Goal: Information Seeking & Learning: Compare options

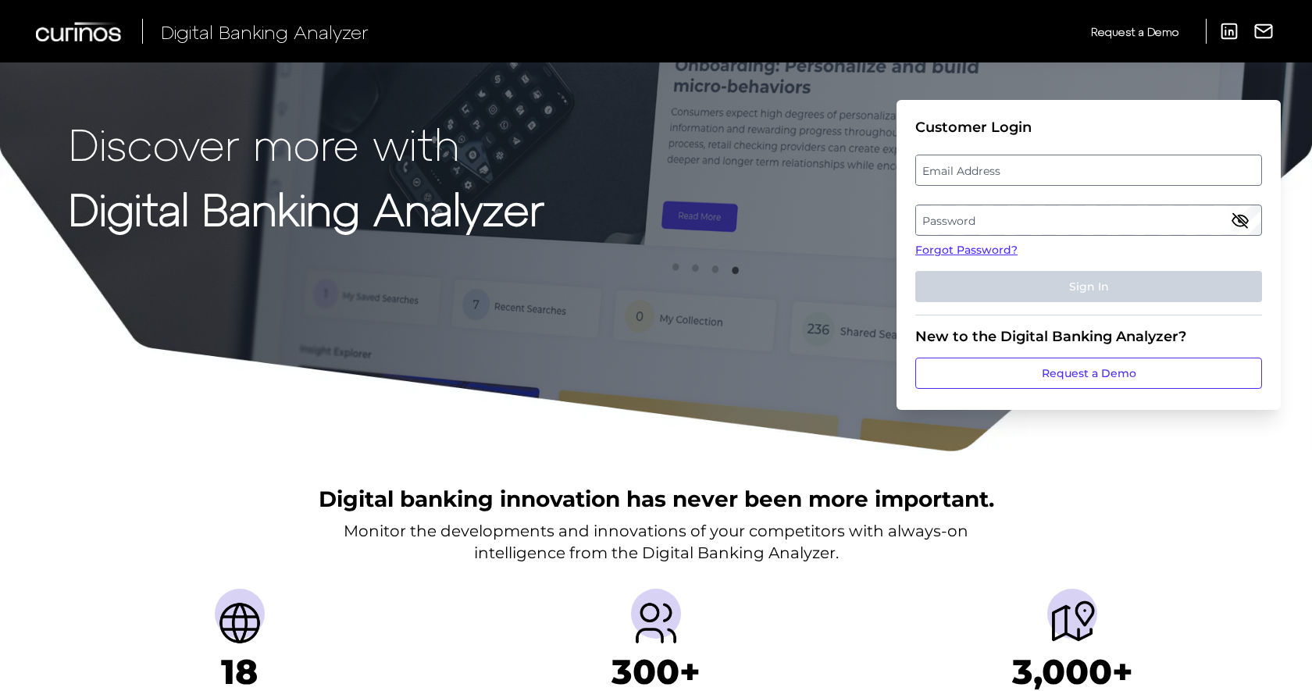
click at [977, 173] on label "Email Address" at bounding box center [1088, 170] width 345 height 28
click at [977, 173] on input "email" at bounding box center [1089, 170] width 347 height 31
type input "[PERSON_NAME][EMAIL_ADDRESS][PERSON_NAME][DOMAIN_NAME]"
click at [1212, 225] on label "Password" at bounding box center [1088, 220] width 345 height 28
click at [1230, 209] on label "Password" at bounding box center [1088, 220] width 345 height 28
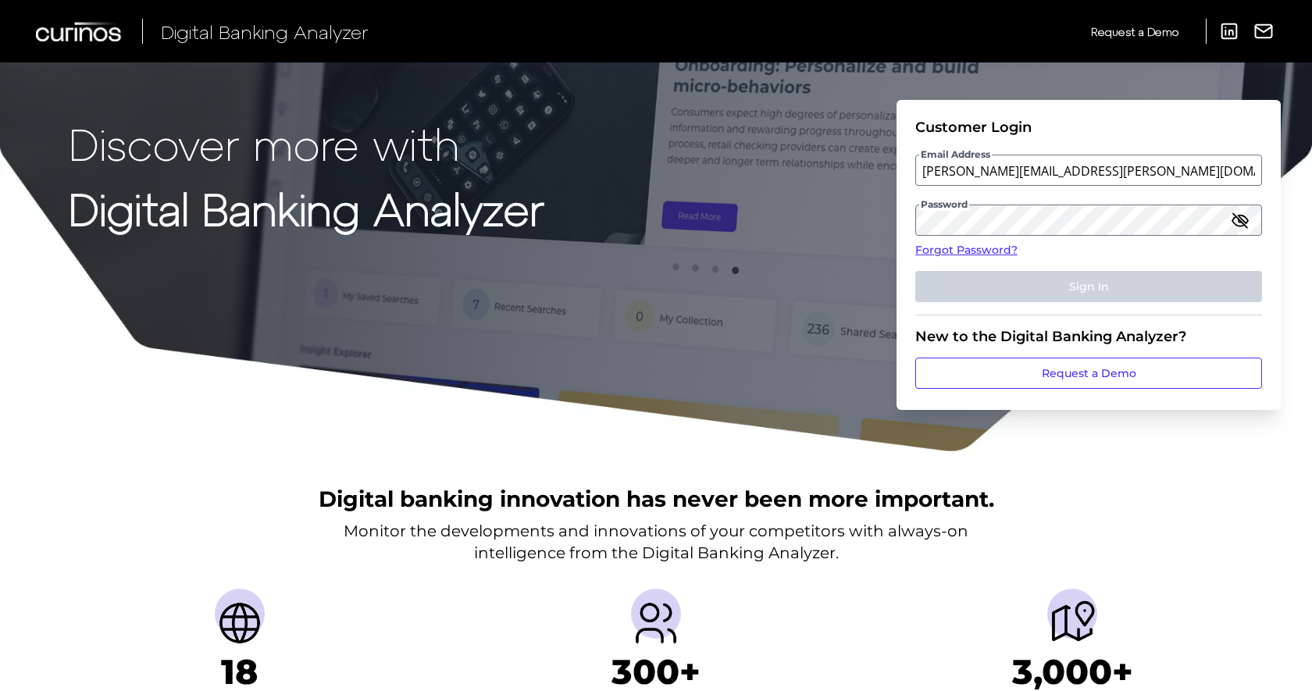
click at [1238, 216] on icon "button" at bounding box center [1240, 220] width 19 height 19
click at [981, 214] on label "Password" at bounding box center [1088, 220] width 345 height 28
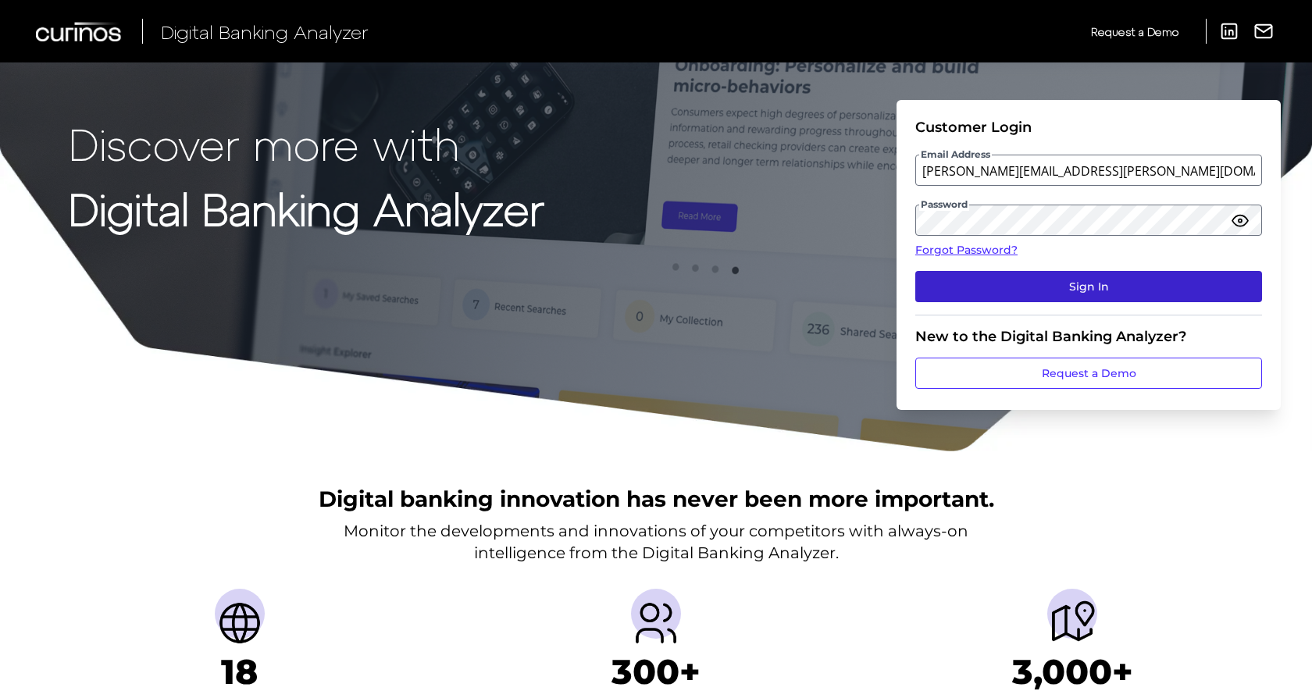
click at [1211, 272] on button "Sign In" at bounding box center [1089, 286] width 347 height 31
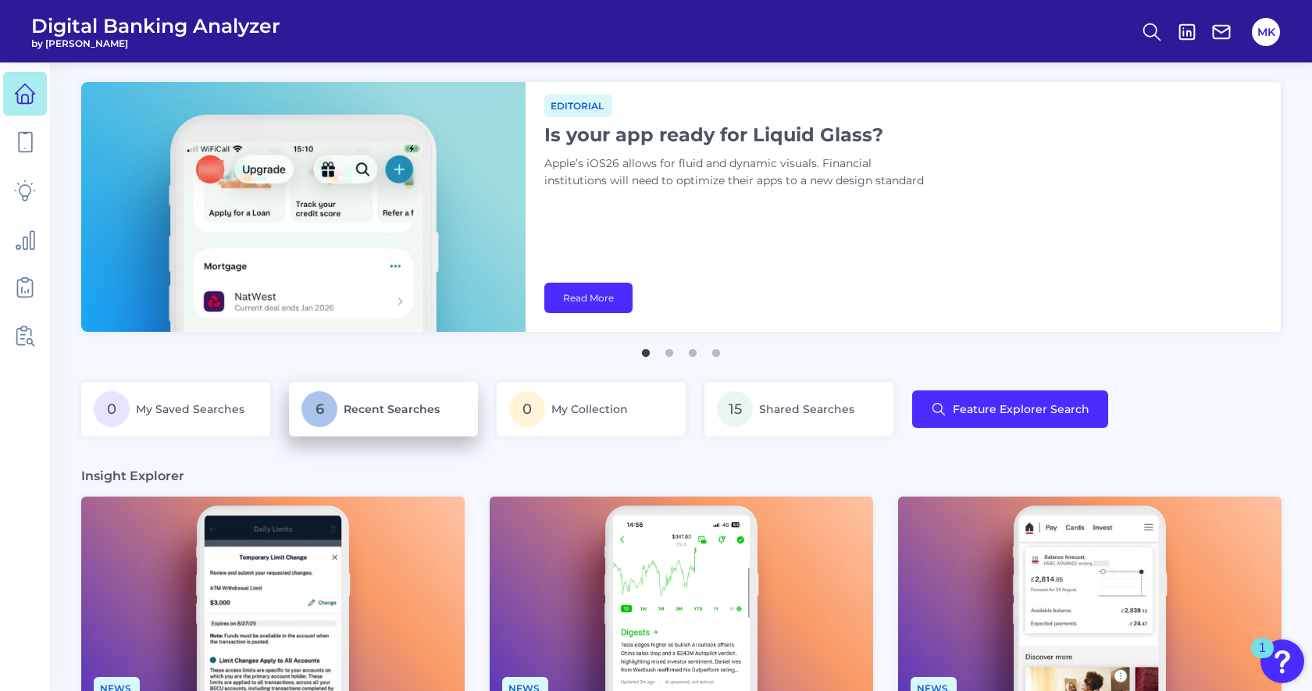
click at [402, 420] on p "6 Recent Searches" at bounding box center [384, 409] width 164 height 36
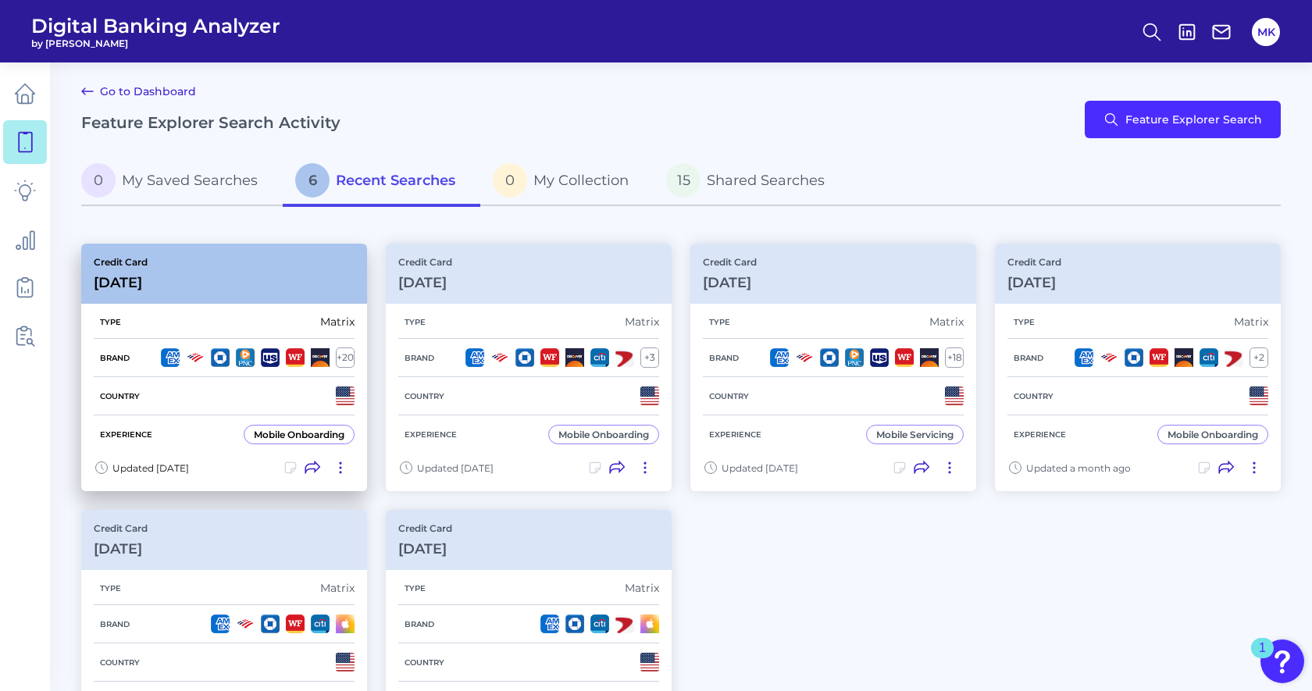
click at [205, 267] on div "Credit Card [DATE]" at bounding box center [224, 274] width 286 height 60
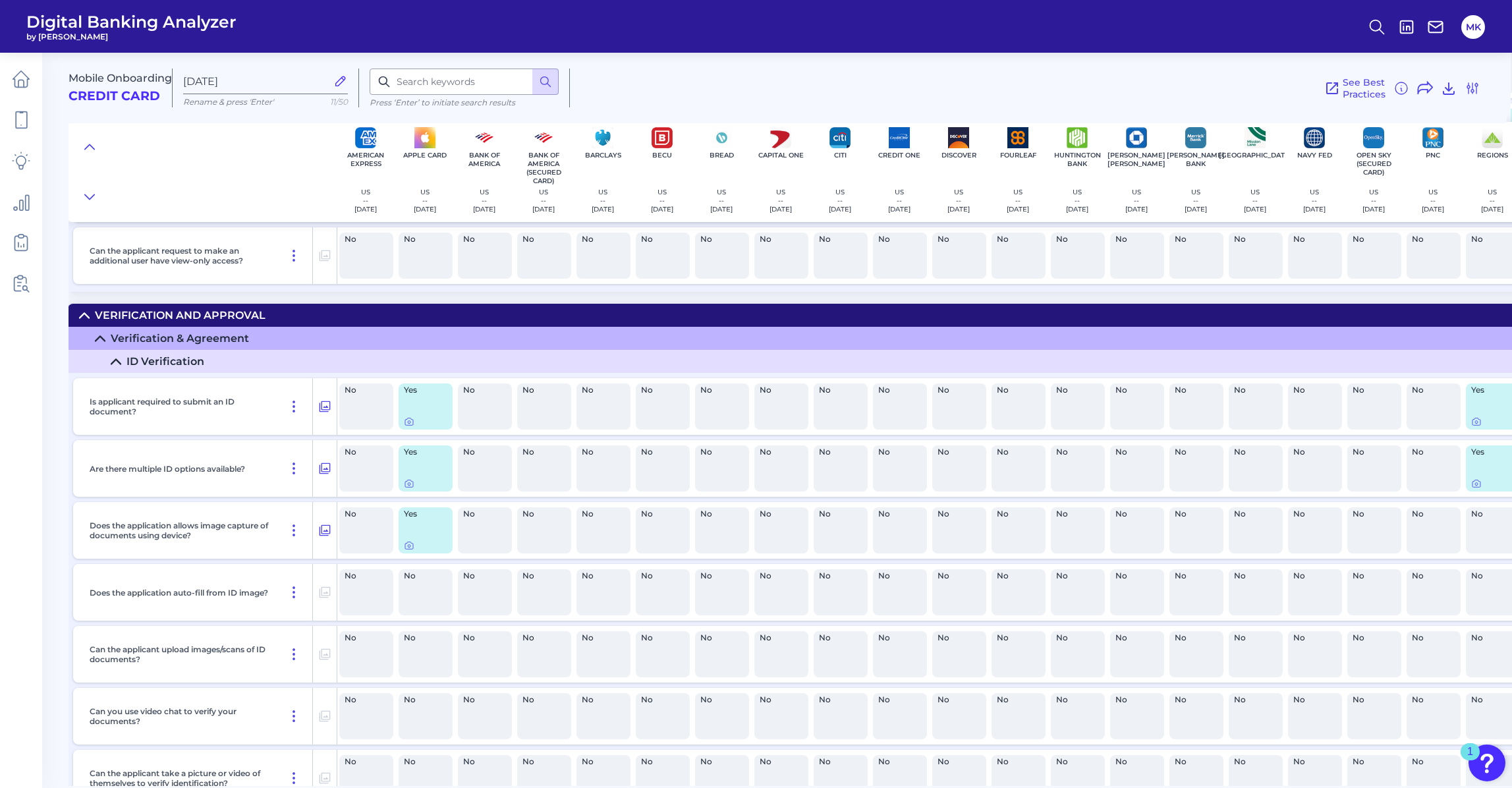
scroll to position [164, 2]
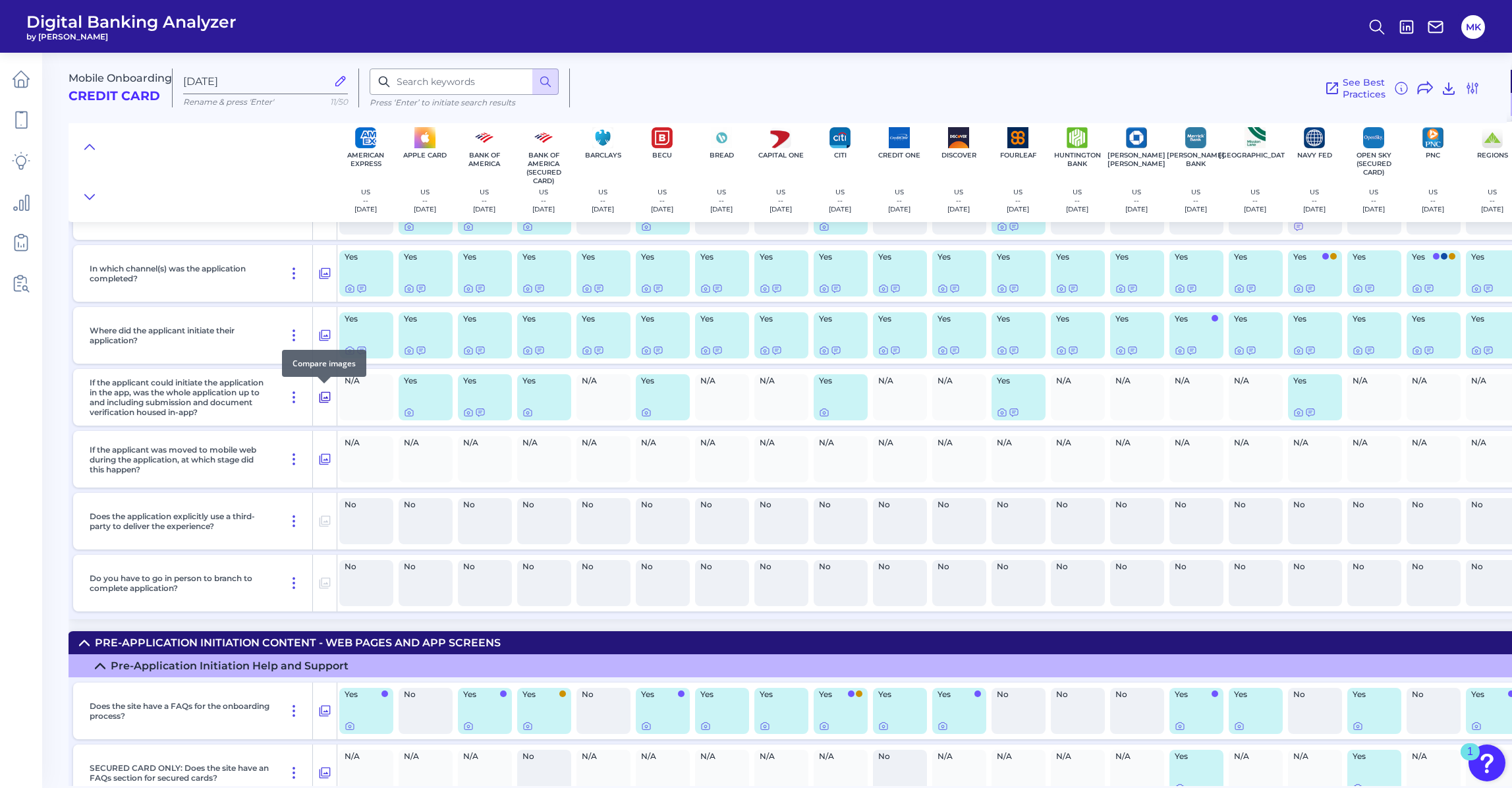
click at [324, 399] on icon at bounding box center [325, 397] width 13 height 16
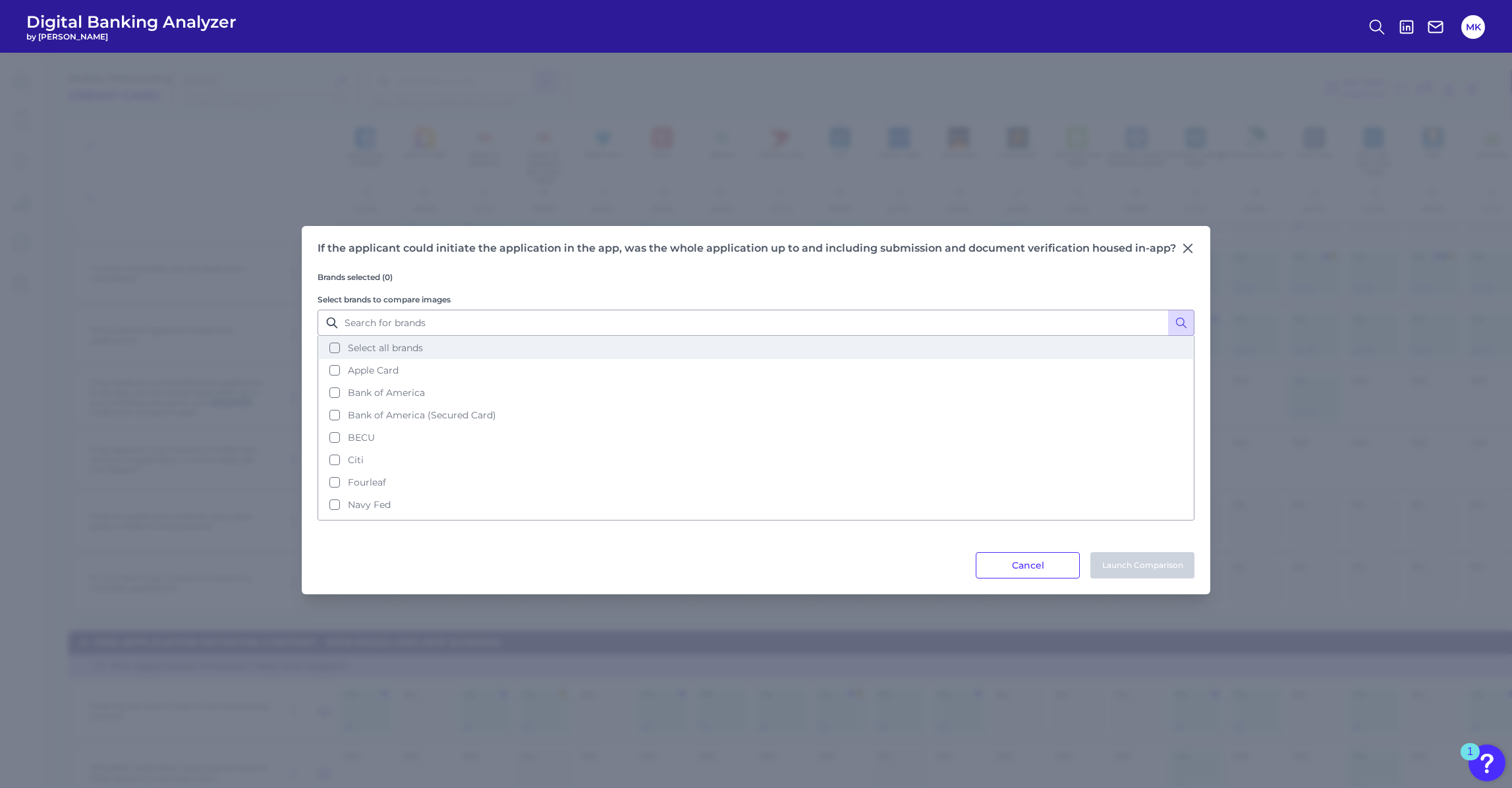
click at [367, 347] on span "Select all brands" at bounding box center [385, 348] width 75 height 12
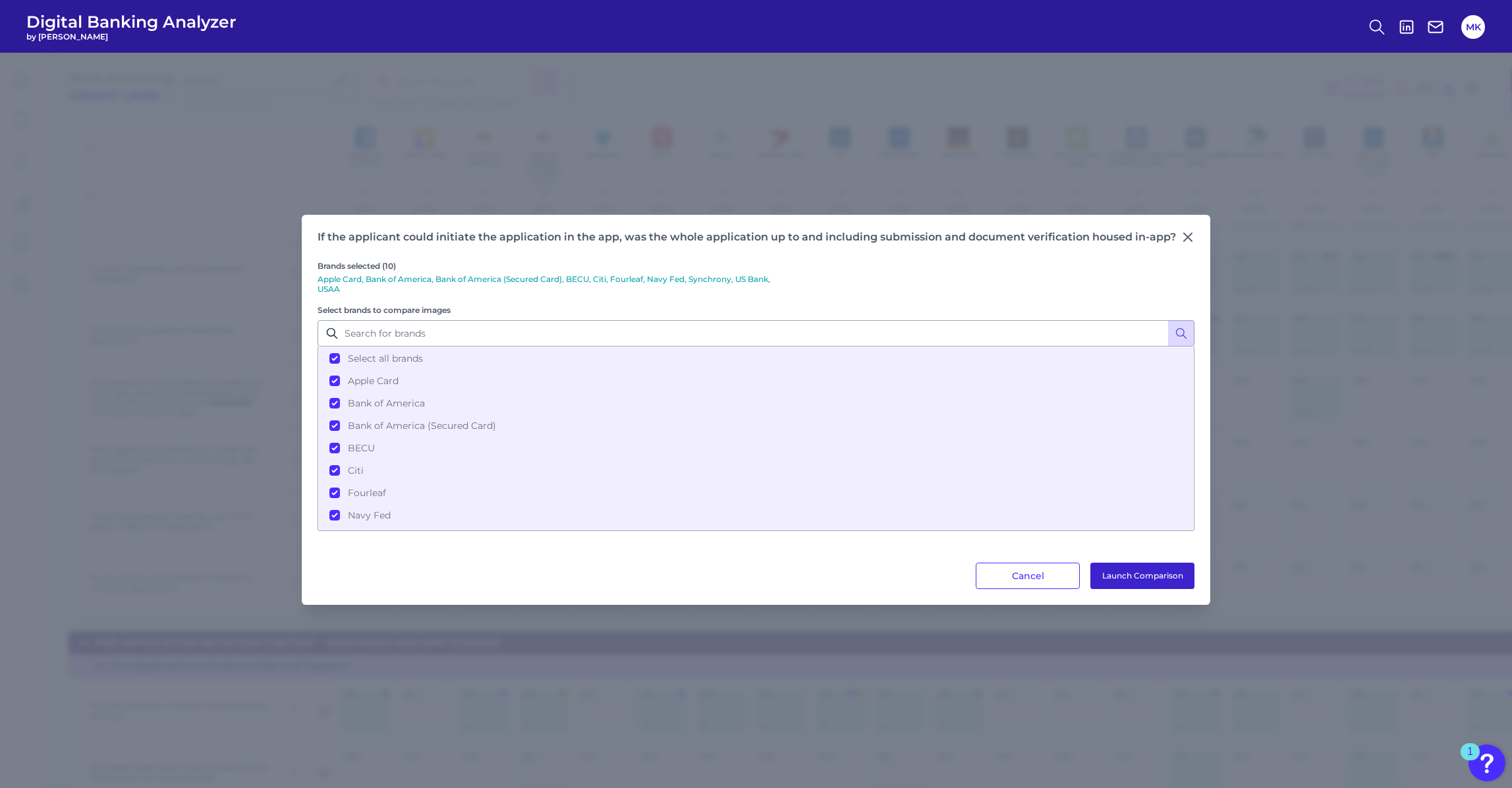
click at [1111, 568] on button "Launch Comparison" at bounding box center [1142, 575] width 104 height 26
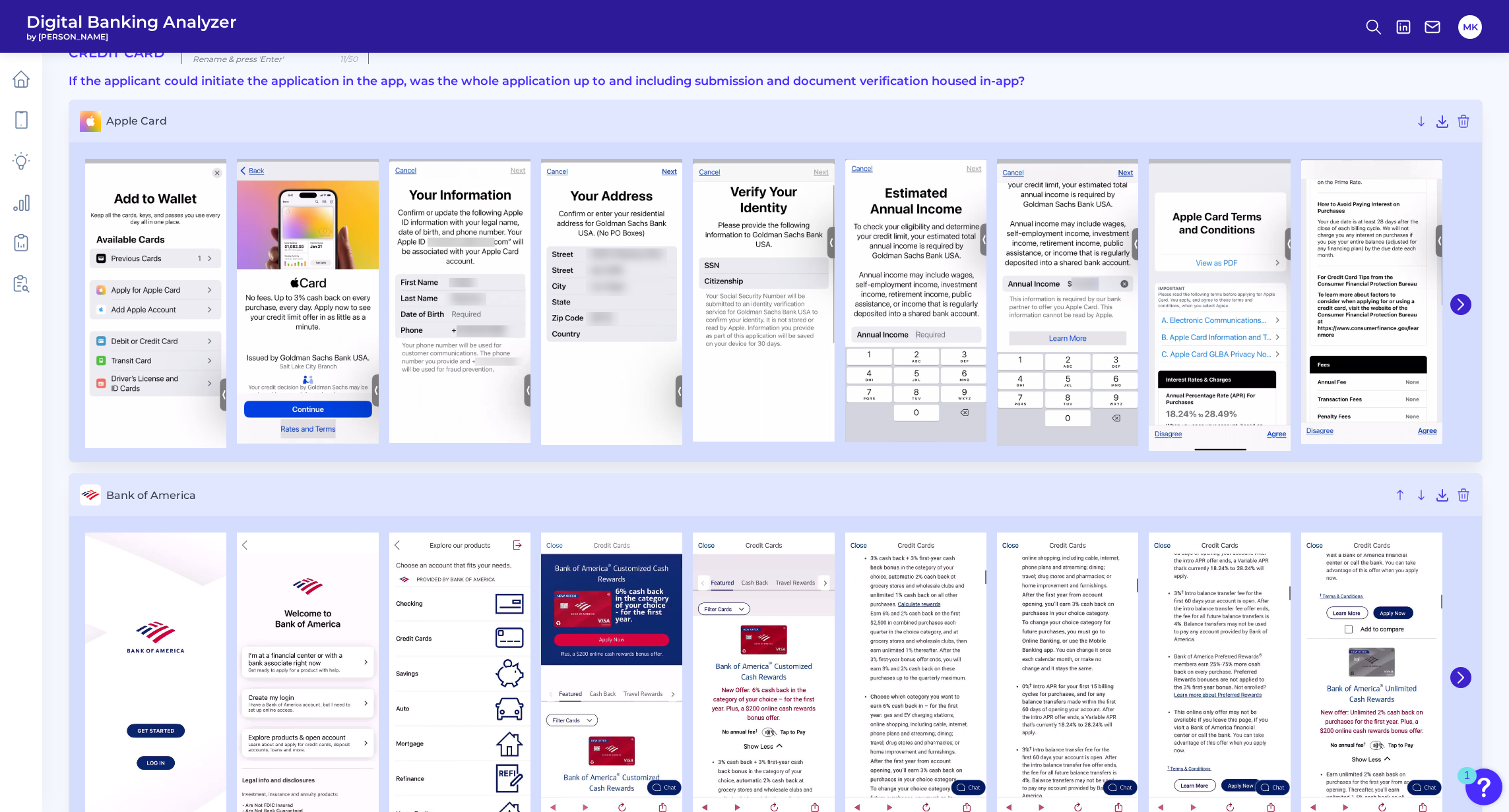
scroll to position [42, 0]
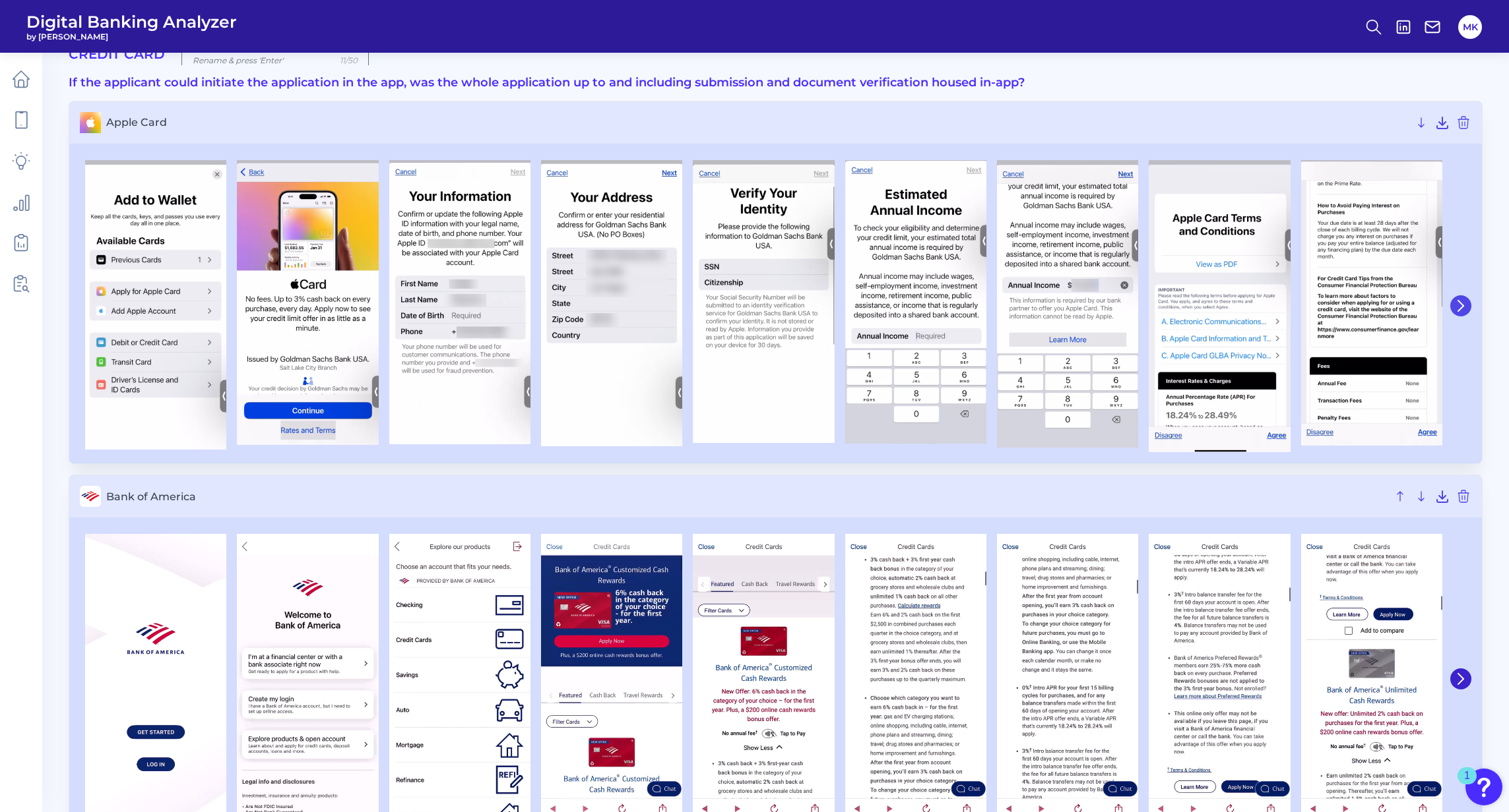
click at [1108, 306] on icon at bounding box center [1461, 306] width 12 height 12
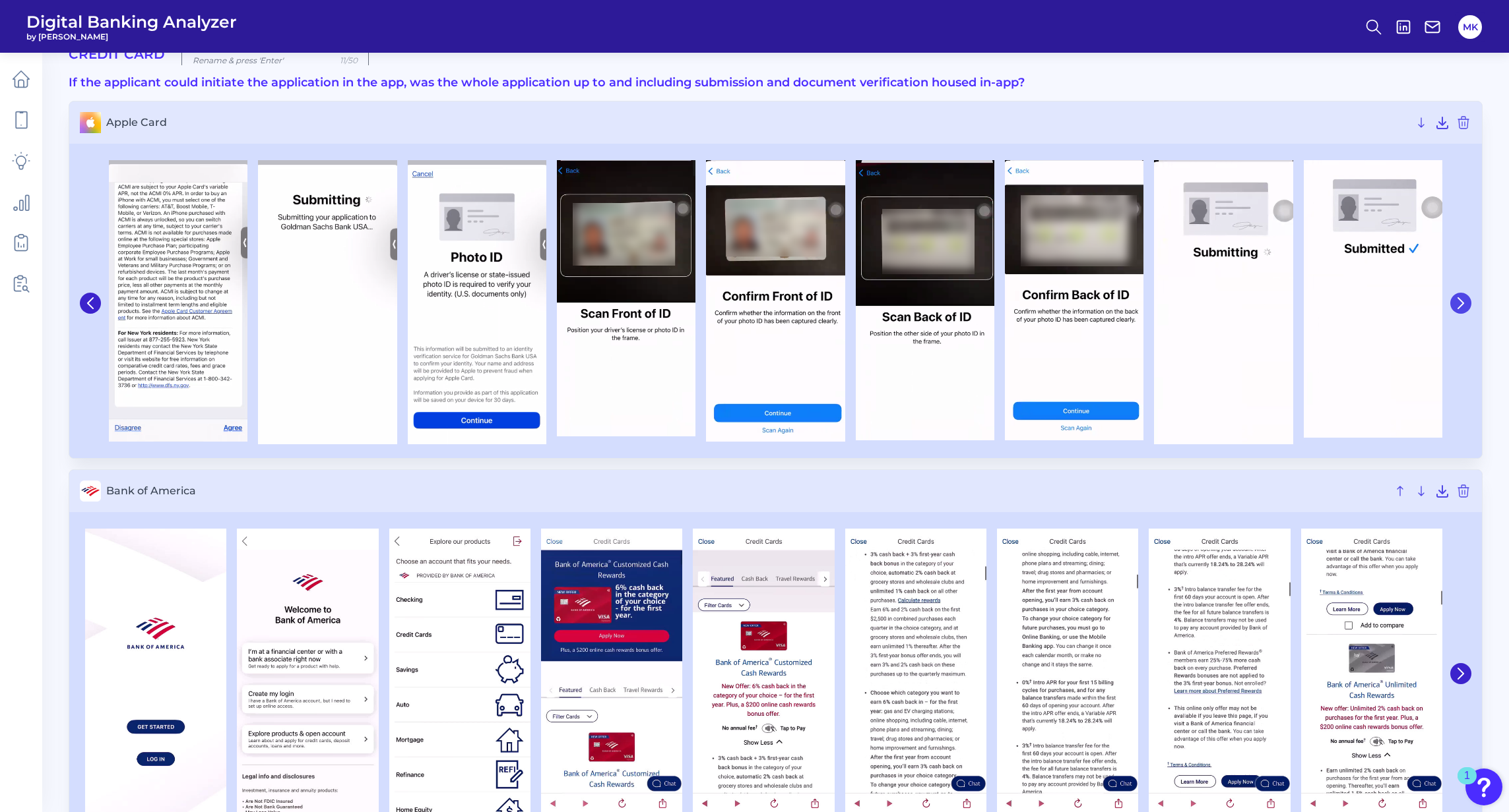
click at [1108, 306] on icon at bounding box center [1461, 303] width 12 height 12
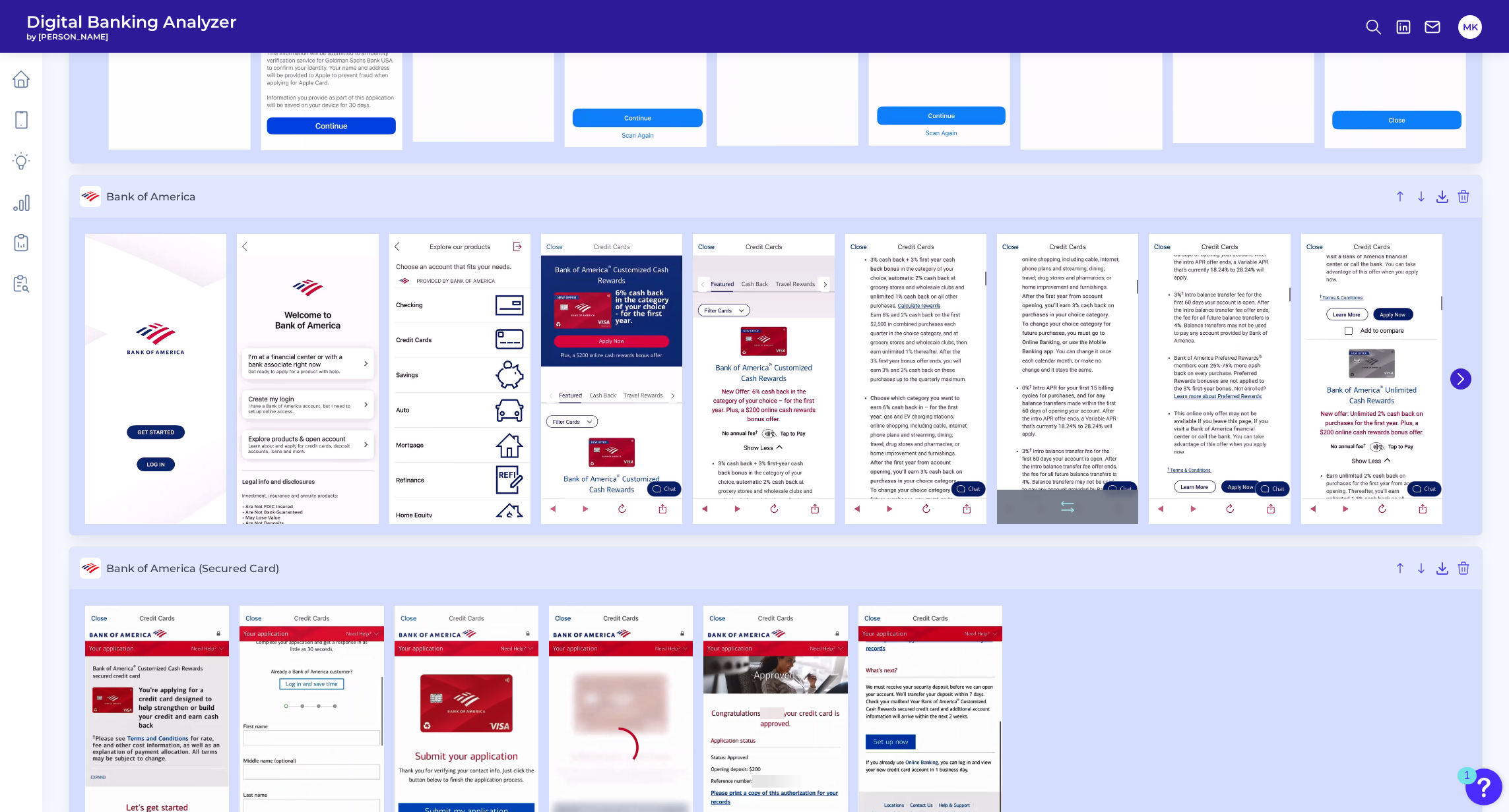
scroll to position [344, 0]
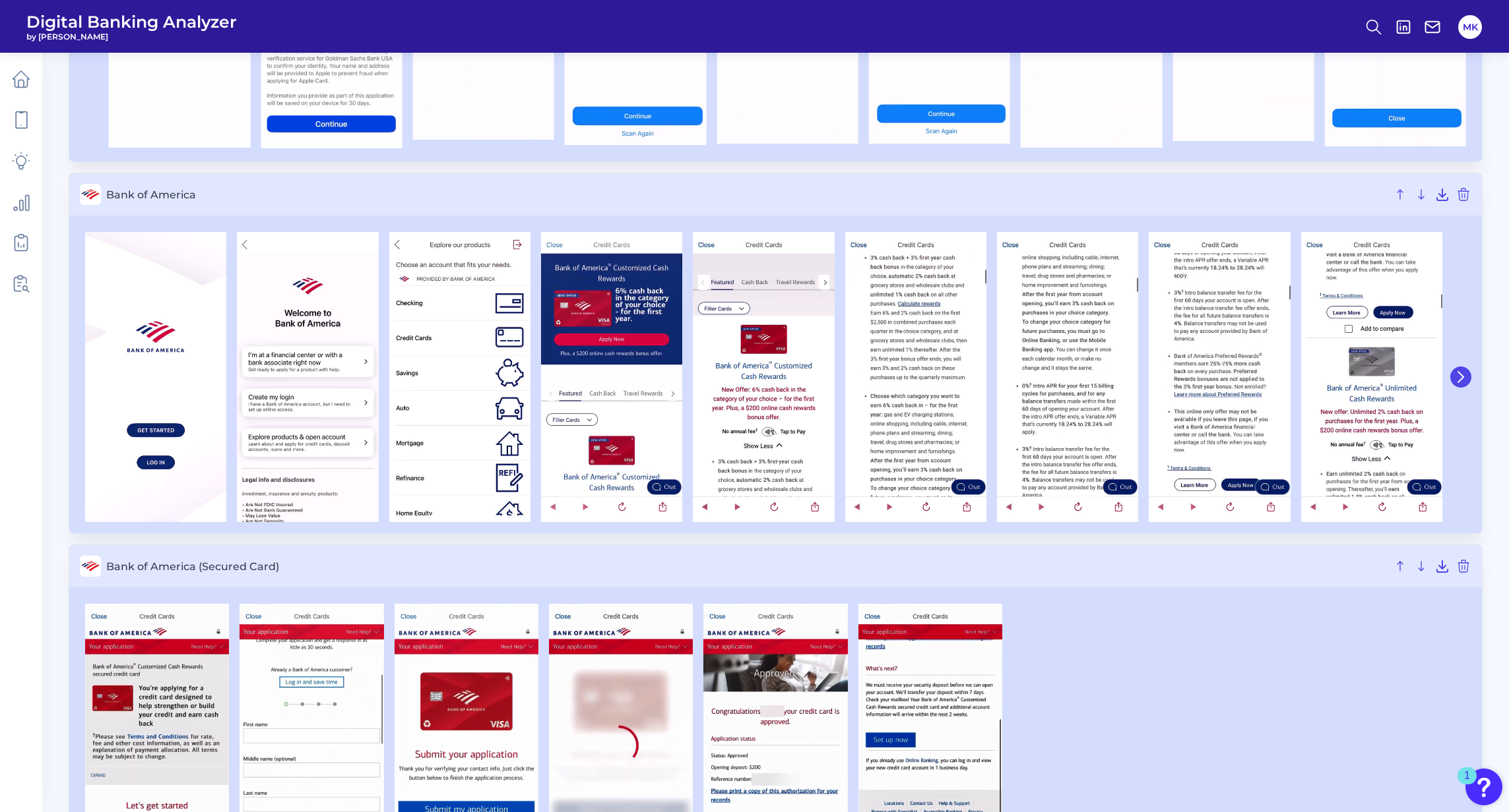
click at [1108, 376] on icon at bounding box center [1460, 377] width 5 height 10
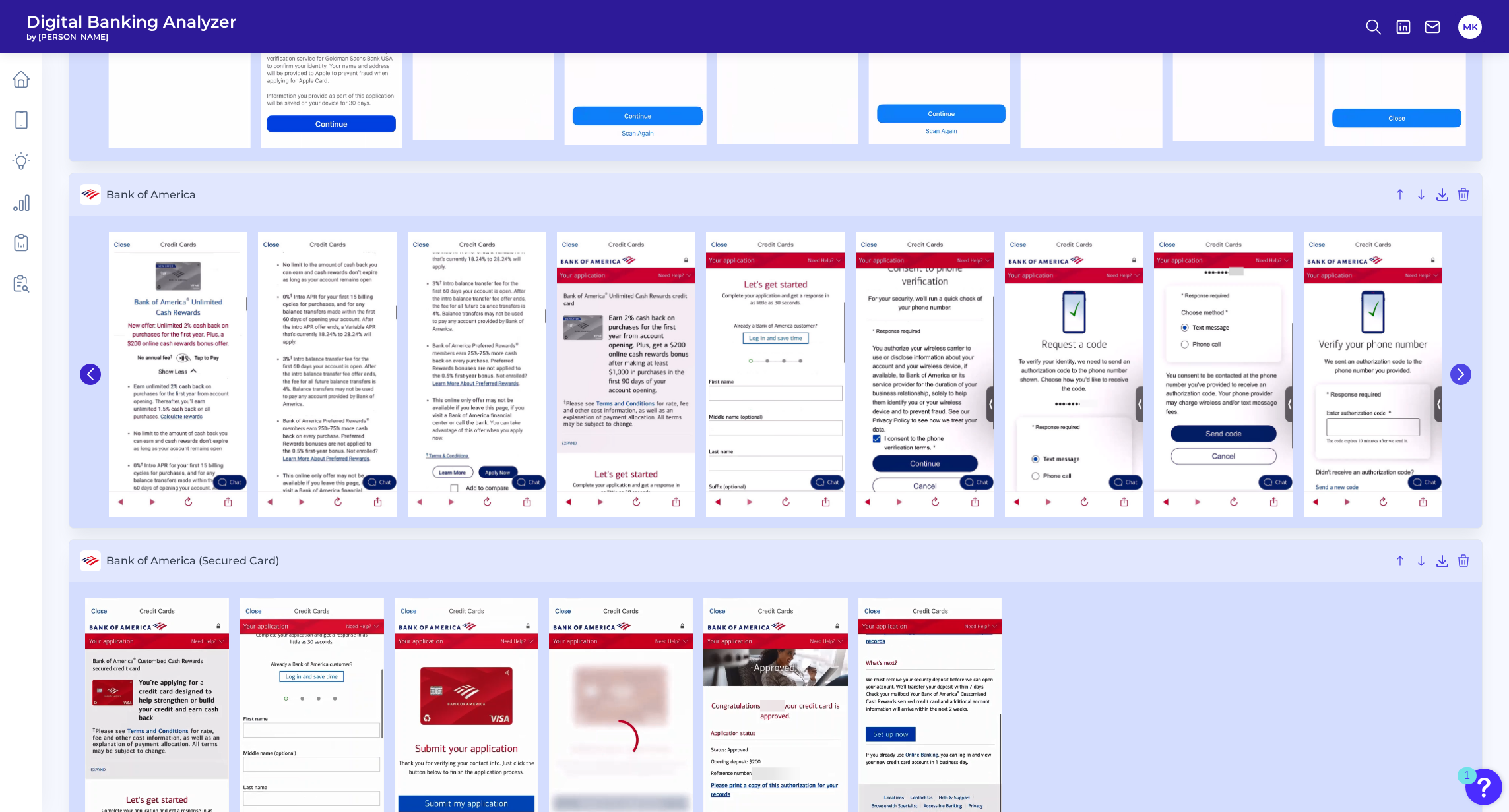
click at [1108, 376] on icon at bounding box center [1460, 374] width 5 height 10
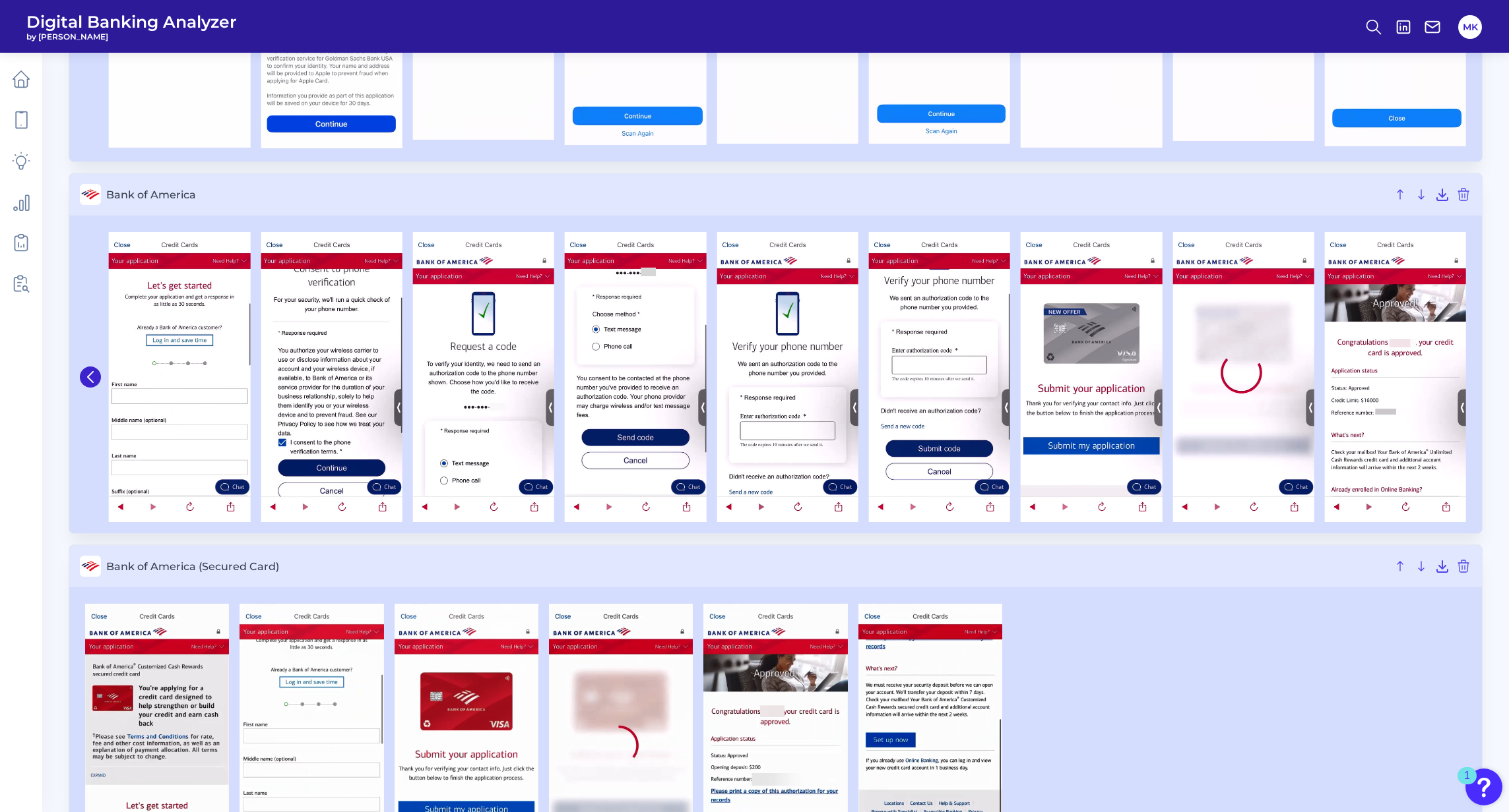
click at [1108, 376] on img at bounding box center [1395, 377] width 141 height 290
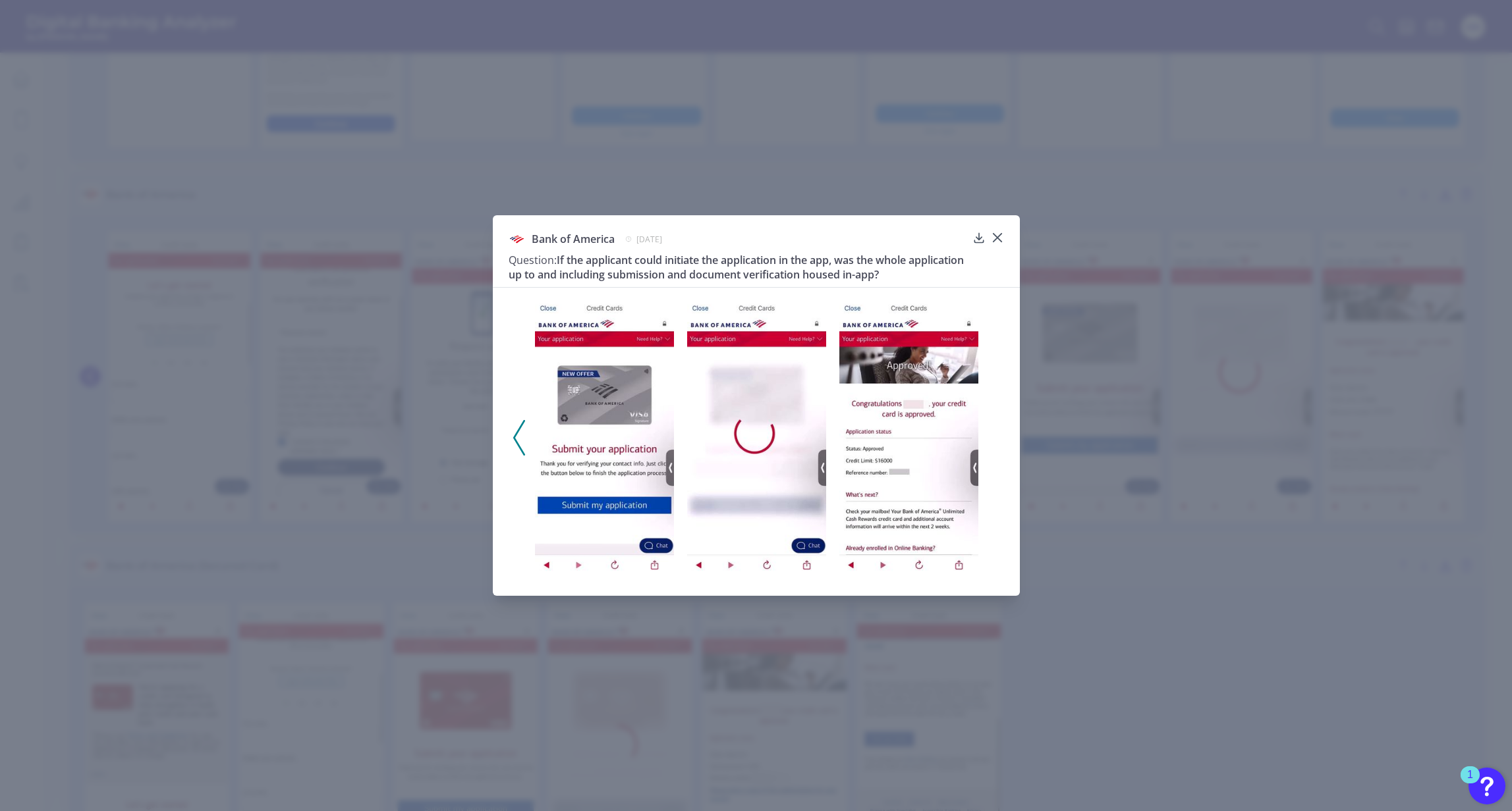
click at [1006, 237] on div "Bank of America July 1, 2025 Question: If the applicant could initiate the appl…" at bounding box center [756, 406] width 527 height 381
click at [1004, 246] on div "Bank of America July 1, 2025 Question: If the applicant could initiate the appl…" at bounding box center [756, 406] width 527 height 381
click at [998, 242] on div at bounding box center [997, 248] width 13 height 13
click at [995, 234] on icon at bounding box center [998, 238] width 13 height 13
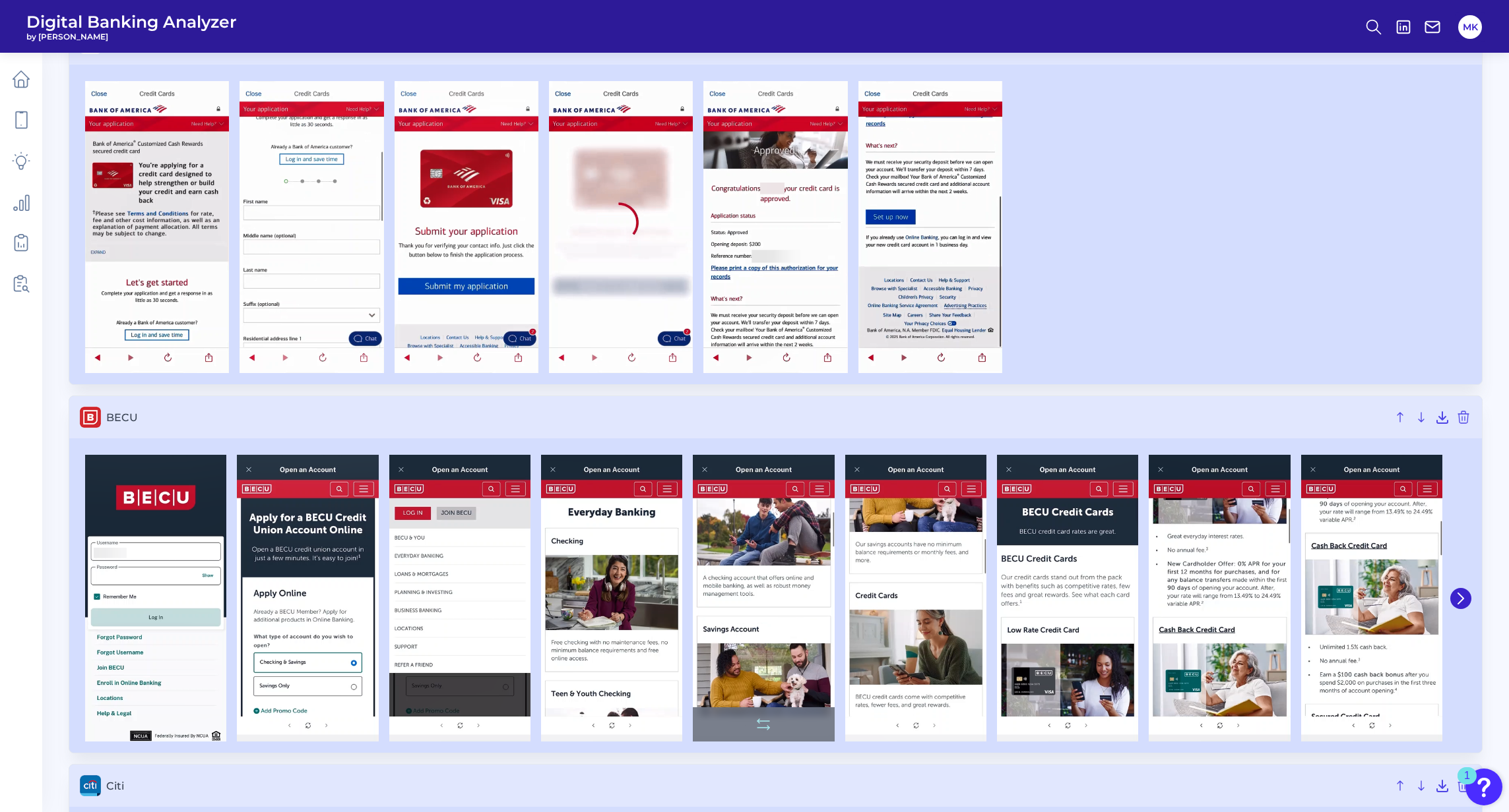
scroll to position [867, 0]
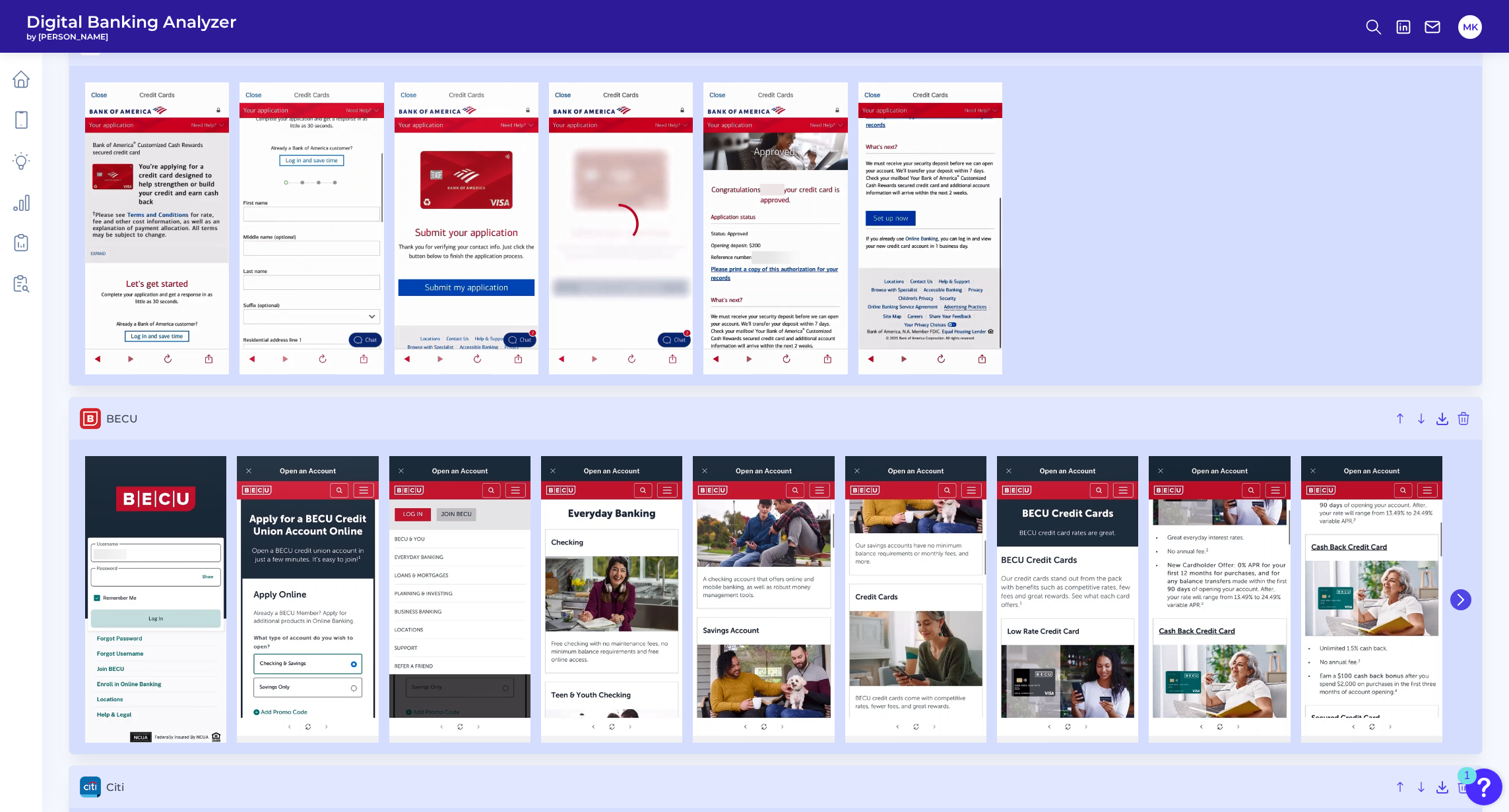
click at [1108, 583] on button at bounding box center [1460, 599] width 21 height 21
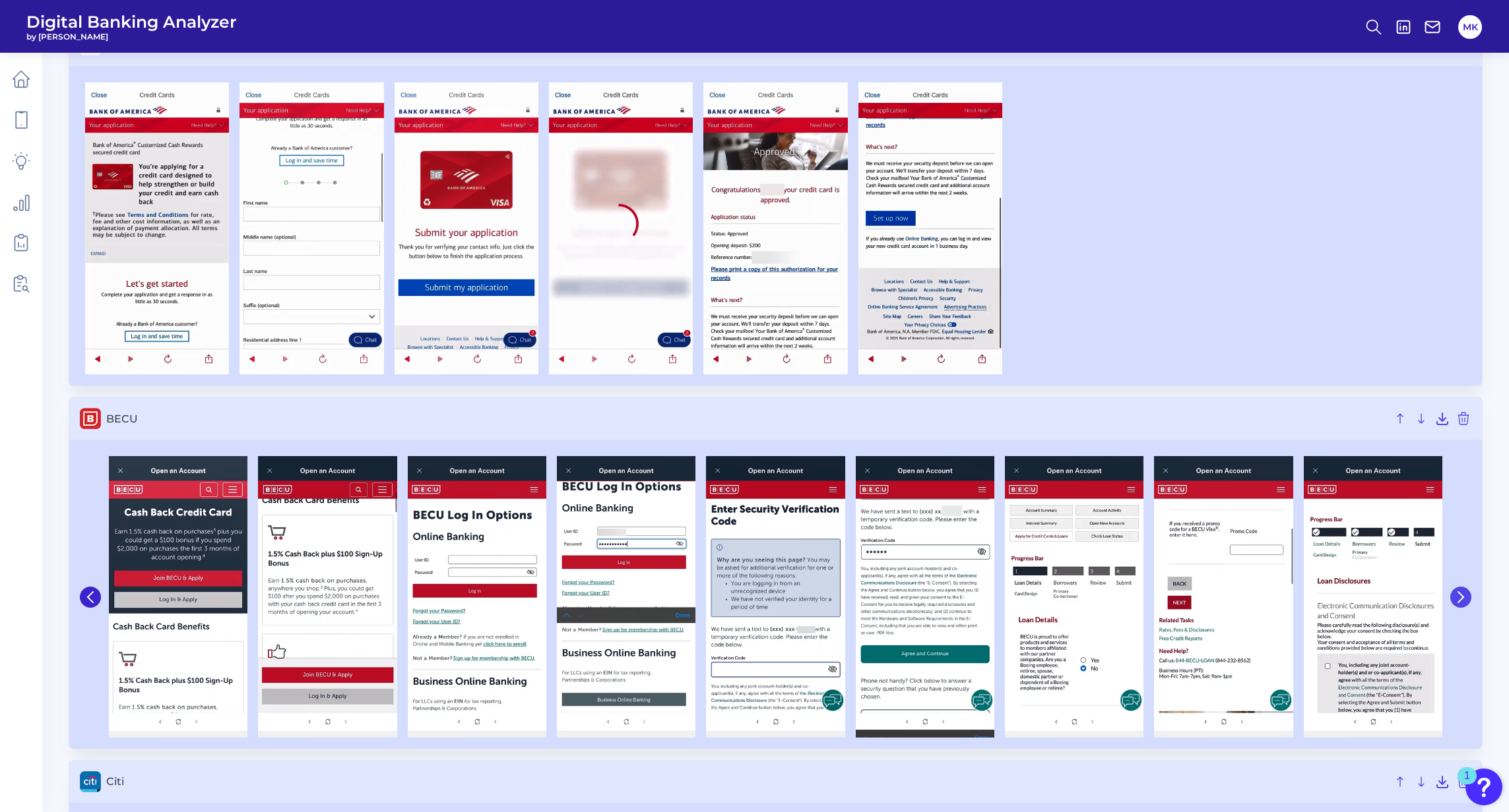
click at [1108, 583] on icon at bounding box center [1460, 598] width 5 height 10
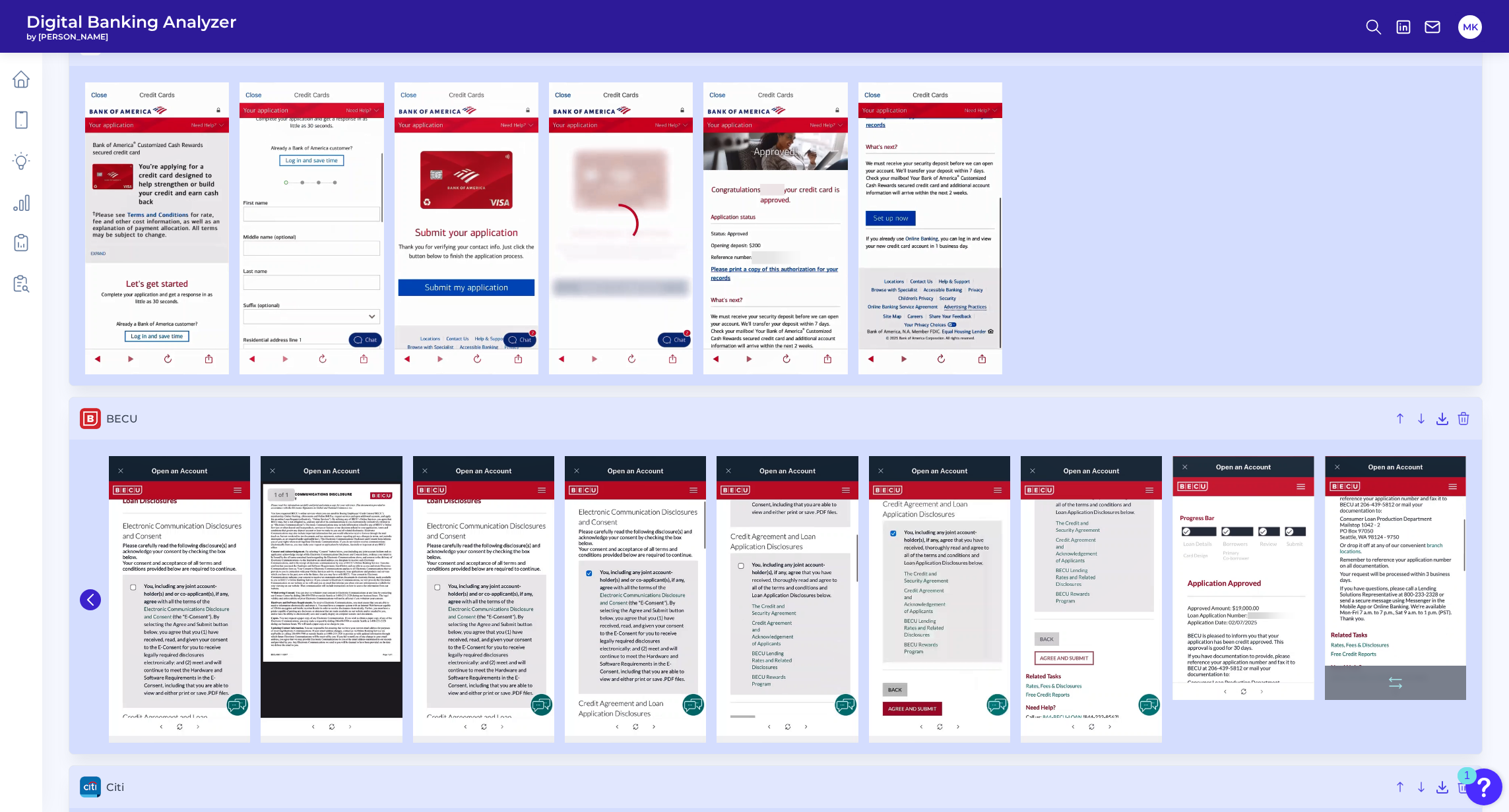
click at [1108, 583] on img at bounding box center [1395, 578] width 141 height 244
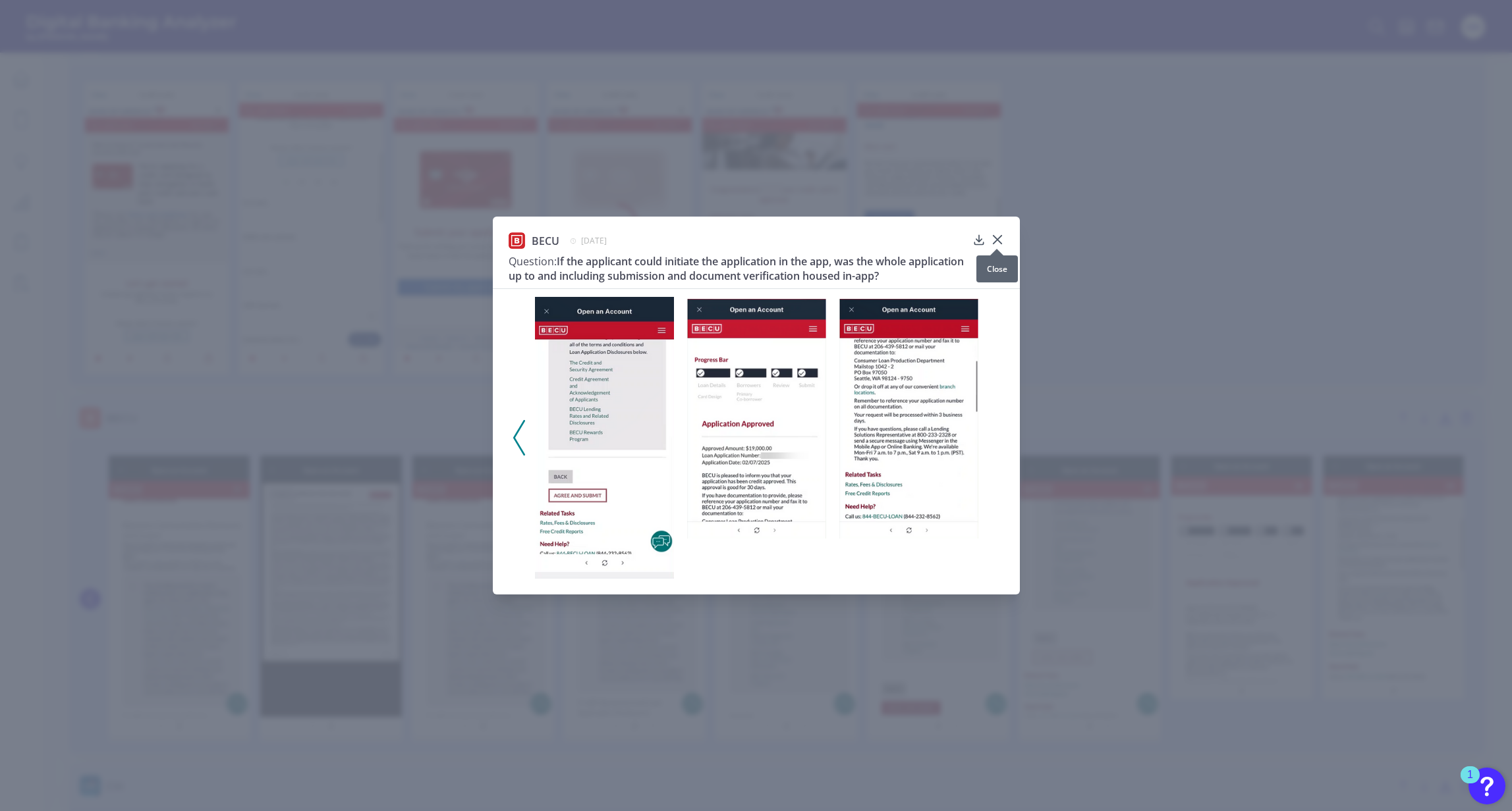
click at [1001, 242] on div at bounding box center [997, 249] width 13 height 13
click at [1002, 238] on icon at bounding box center [998, 240] width 13 height 13
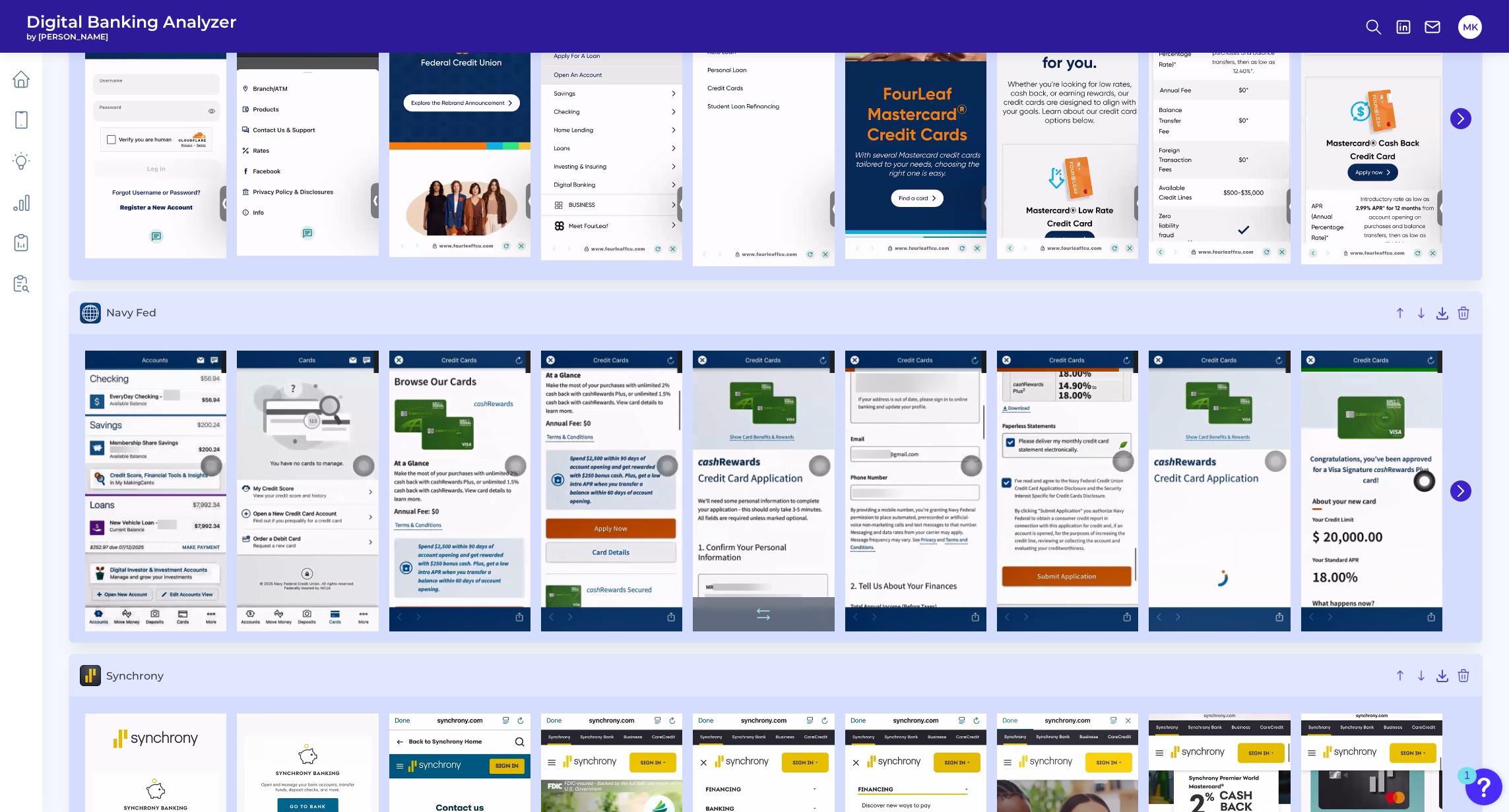
scroll to position [2211, 0]
